Goal: Navigation & Orientation: Find specific page/section

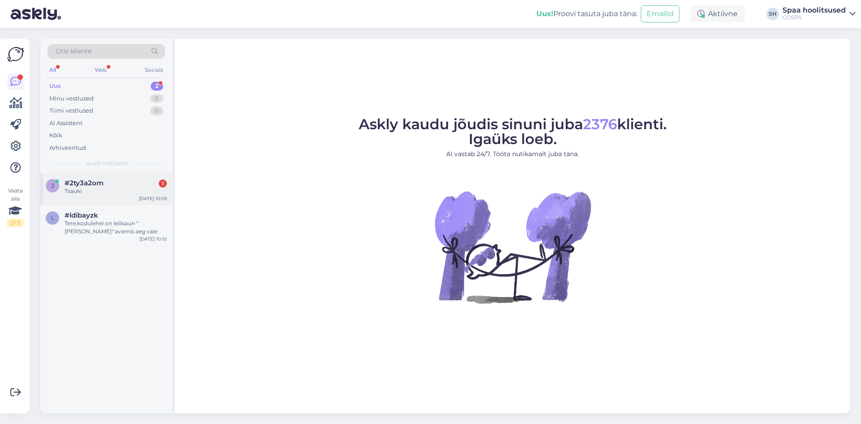
click at [88, 179] on div "2 #2ty3a2om 1 Tsauki Aug 18 10:59" at bounding box center [106, 189] width 132 height 32
click at [73, 108] on div "Tiimi vestlused" at bounding box center [71, 110] width 44 height 9
click at [89, 110] on div "Tiimi vestlused" at bounding box center [72, 110] width 47 height 9
click at [120, 181] on div "#2ty3a2om" at bounding box center [116, 183] width 102 height 8
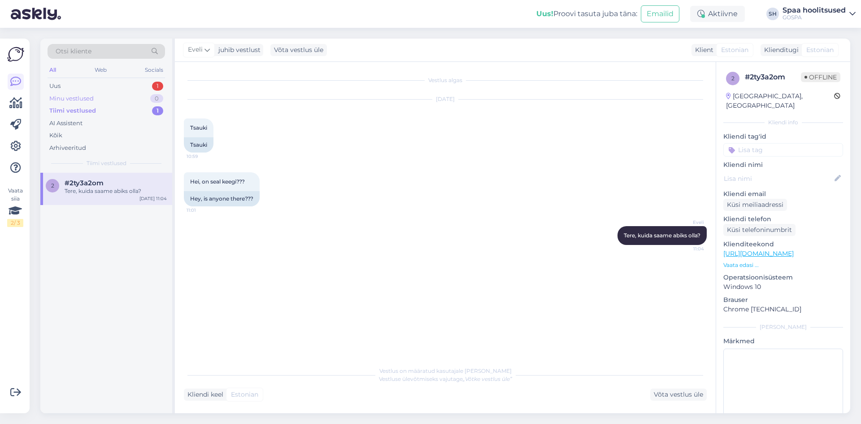
click at [68, 101] on div "Minu vestlused" at bounding box center [71, 98] width 44 height 9
